Goal: Navigation & Orientation: Go to known website

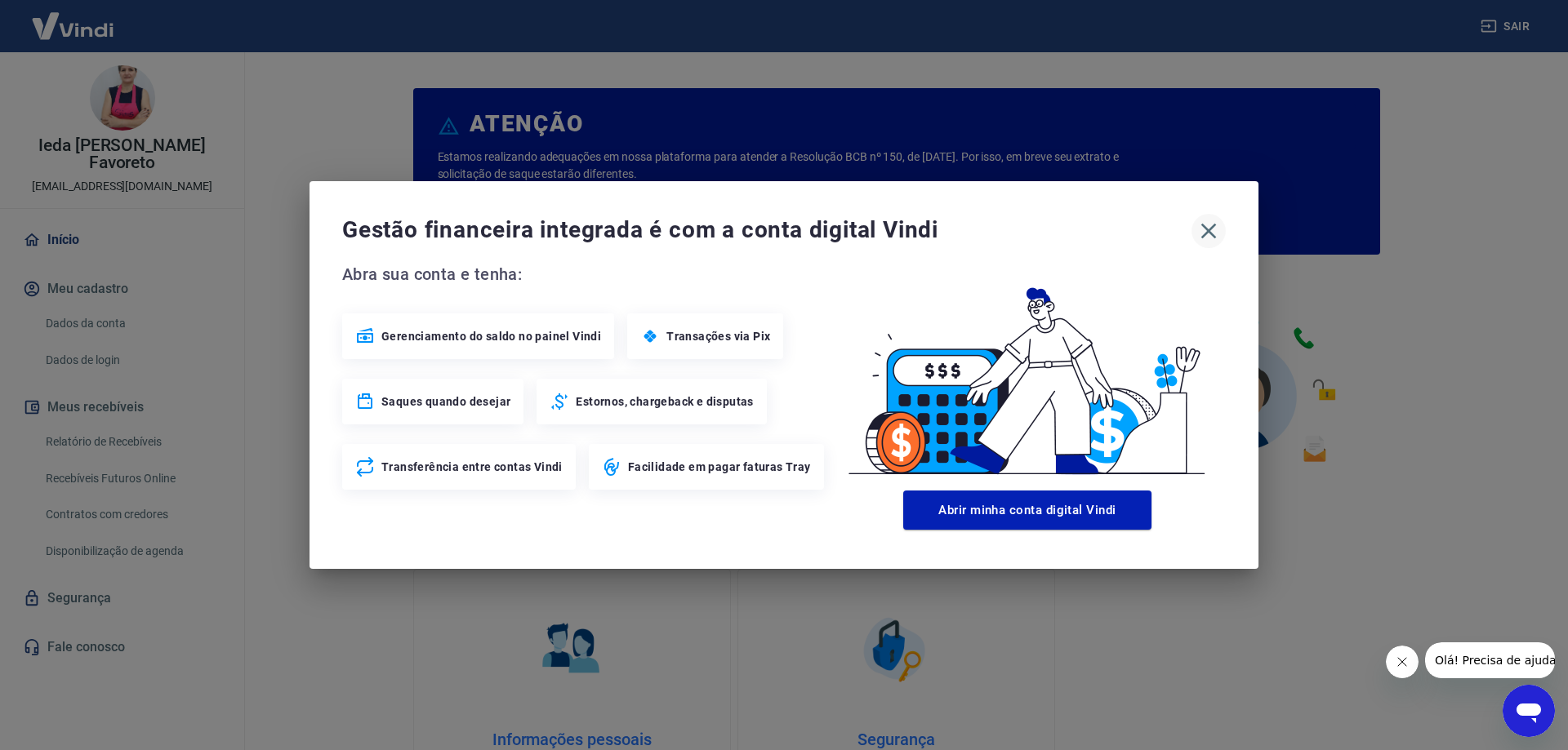
click at [1207, 230] on icon "button" at bounding box center [1209, 231] width 15 height 15
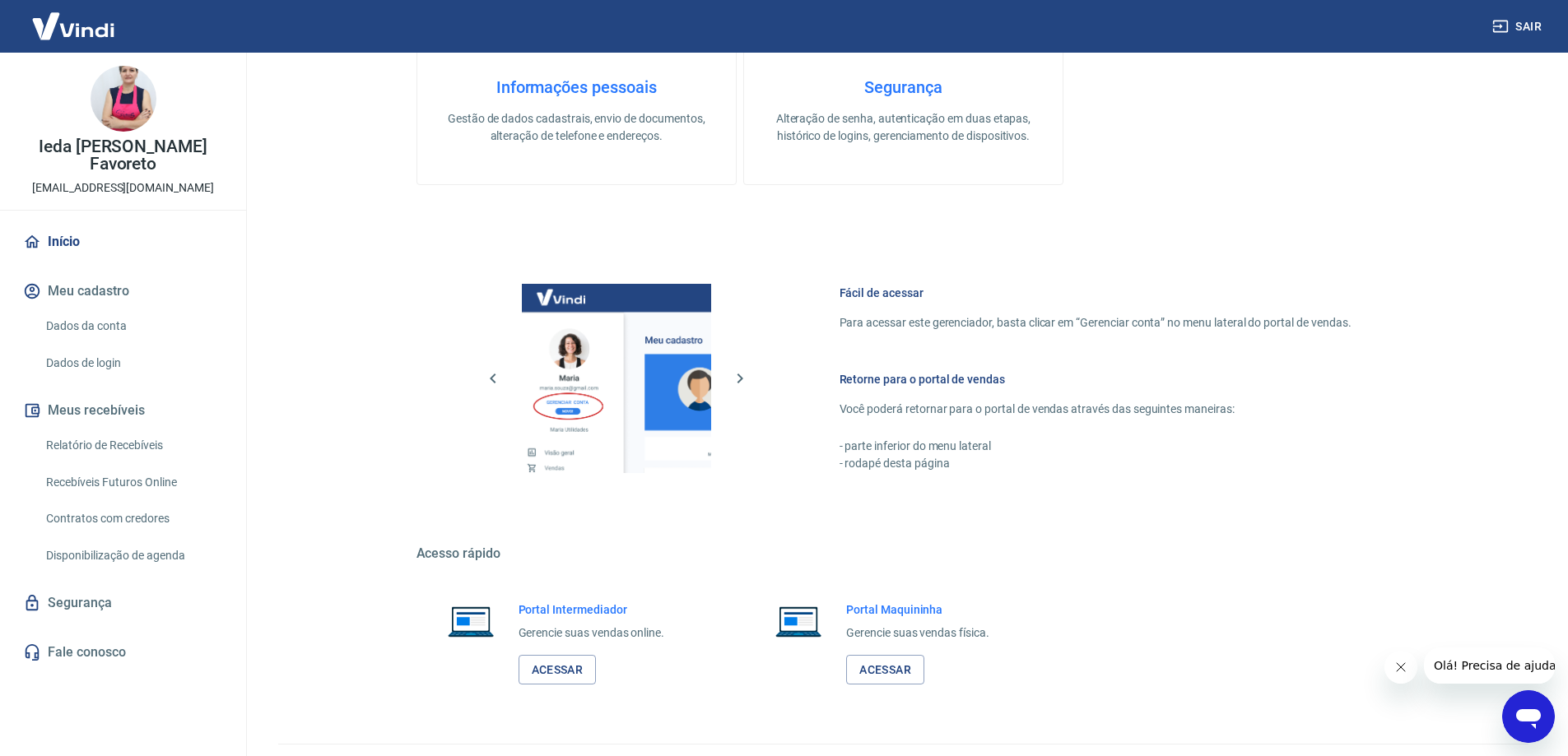
scroll to position [697, 0]
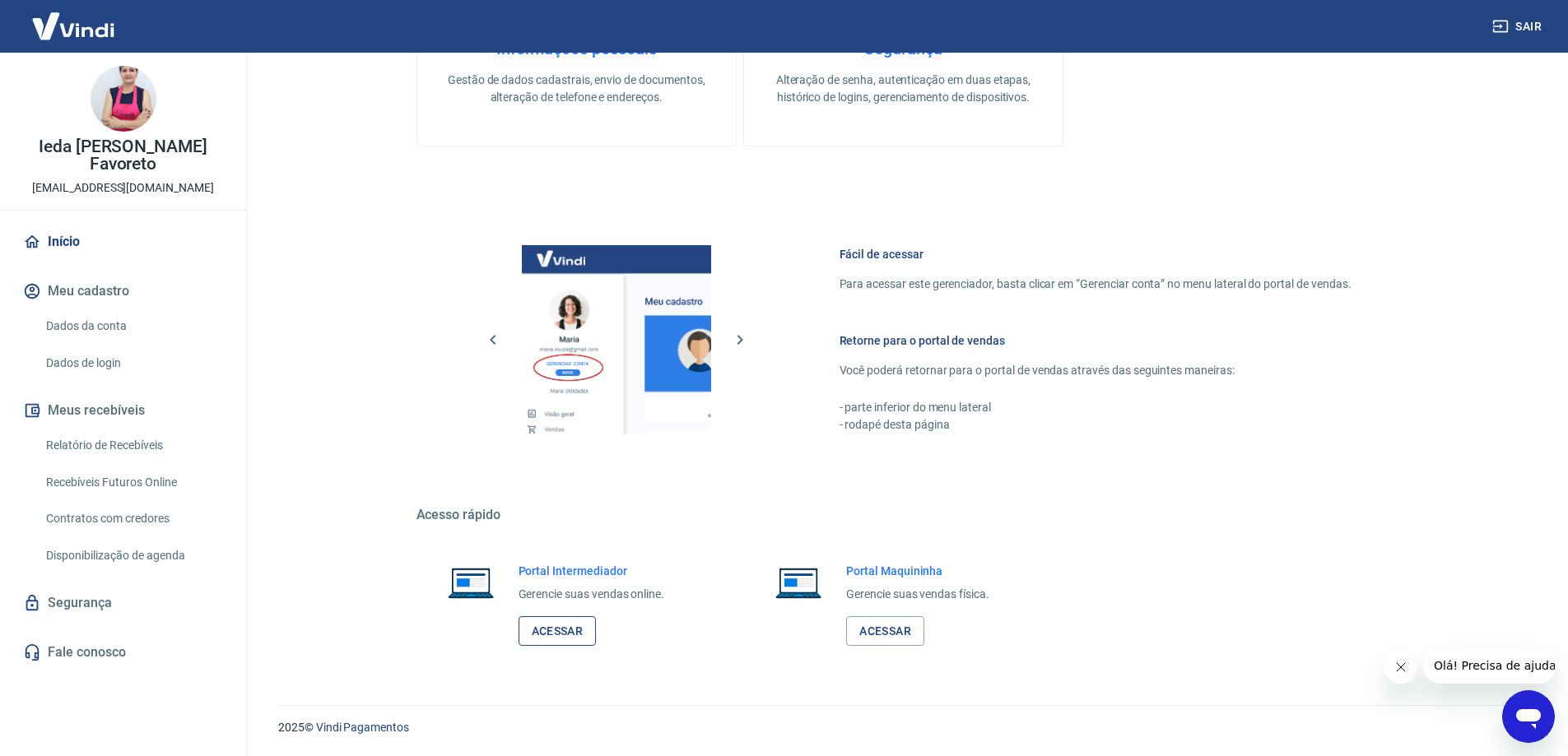
click at [565, 638] on link "Acessar" at bounding box center [557, 632] width 78 height 31
